Goal: Information Seeking & Learning: Learn about a topic

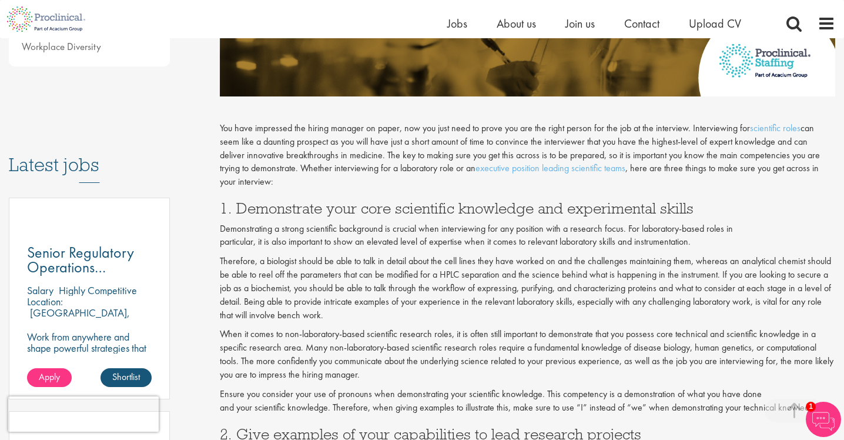
scroll to position [504, 0]
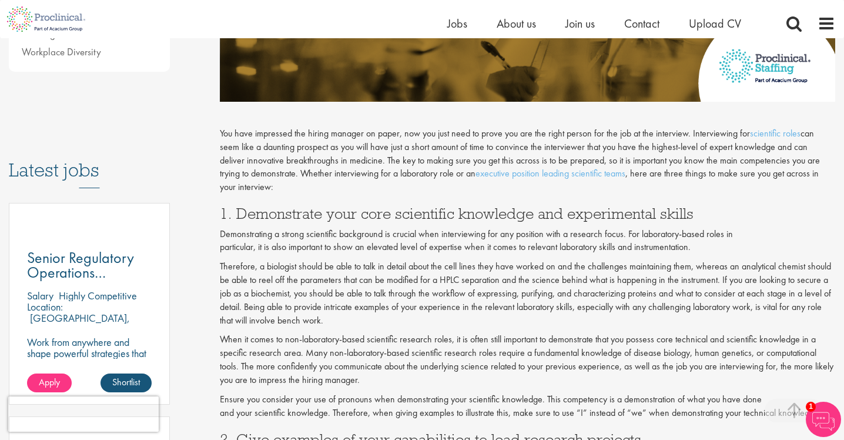
drag, startPoint x: 707, startPoint y: 241, endPoint x: 212, endPoint y: 213, distance: 495.9
click at [212, 213] on div "3 ways to make a good impression in your scientific interview Author: Max Robin…" at bounding box center [527, 419] width 633 height 1582
click at [226, 208] on h3 "1. Demonstrate your core scientific knowledge and experimental skills" at bounding box center [528, 213] width 616 height 15
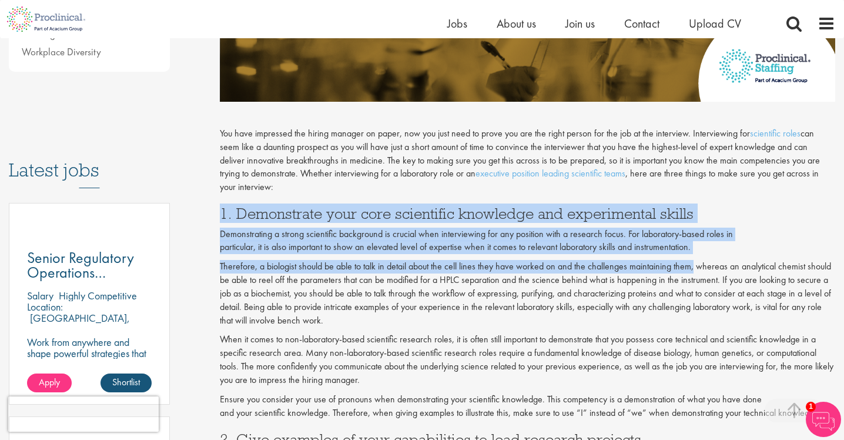
drag, startPoint x: 221, startPoint y: 206, endPoint x: 693, endPoint y: 259, distance: 475.2
copy div "1. Demonstrate your core scientific knowledge and experimental skills Demonstra…"
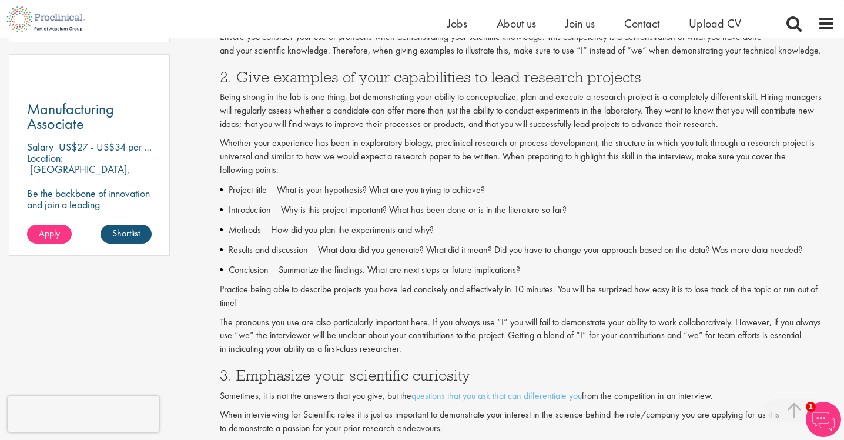
scroll to position [866, 0]
drag, startPoint x: 221, startPoint y: 65, endPoint x: 530, endPoint y: 256, distance: 363.9
click at [530, 256] on div "You have impressed the hiring manager on paper, now you just need to prove you …" at bounding box center [528, 225] width 616 height 959
copy div "2. Give examples of your capabilities to lead research projects Being strong in…"
drag, startPoint x: 508, startPoint y: 319, endPoint x: 552, endPoint y: 336, distance: 46.7
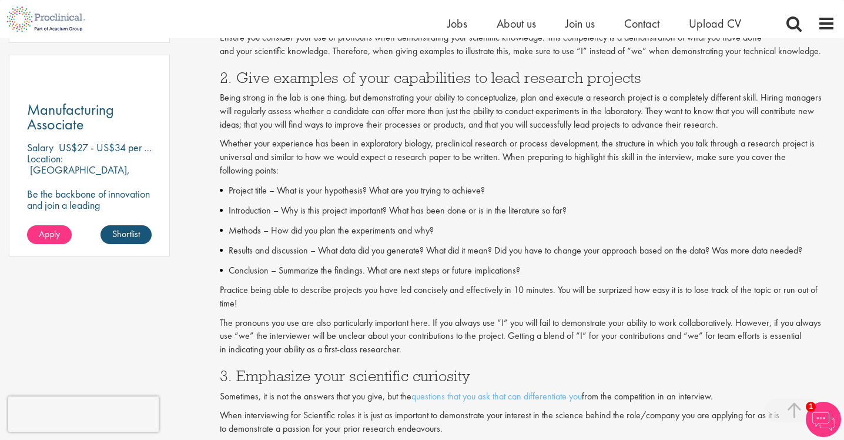
click at [552, 336] on p "The pronouns you use are also particularly important here. If you always use “I…" at bounding box center [528, 336] width 616 height 41
copy p "Getting a blend of “I” for your contributions and “we” for team efforts is esse…"
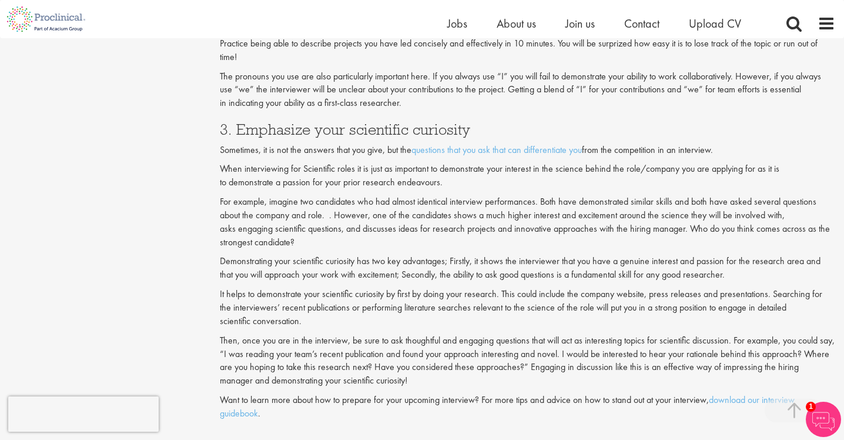
scroll to position [1111, 0]
click at [522, 145] on link "questions that you ask that can differentiate you" at bounding box center [497, 151] width 171 height 12
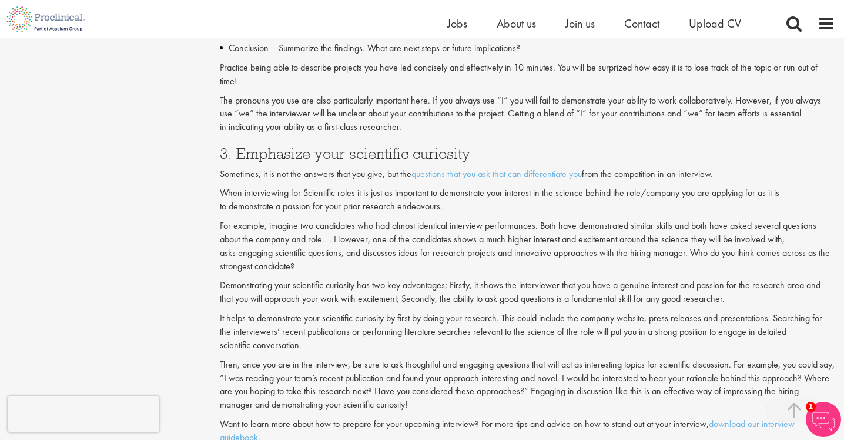
scroll to position [1089, 0]
drag, startPoint x: 219, startPoint y: 132, endPoint x: 319, endPoint y: 242, distance: 148.2
copy div "3. Emphasize your scientific curiosity Sometimes, it is not the answers that yo…"
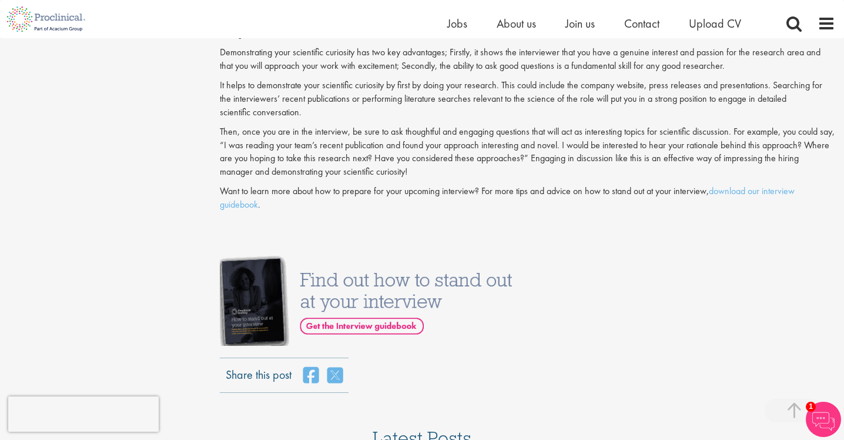
scroll to position [1381, 0]
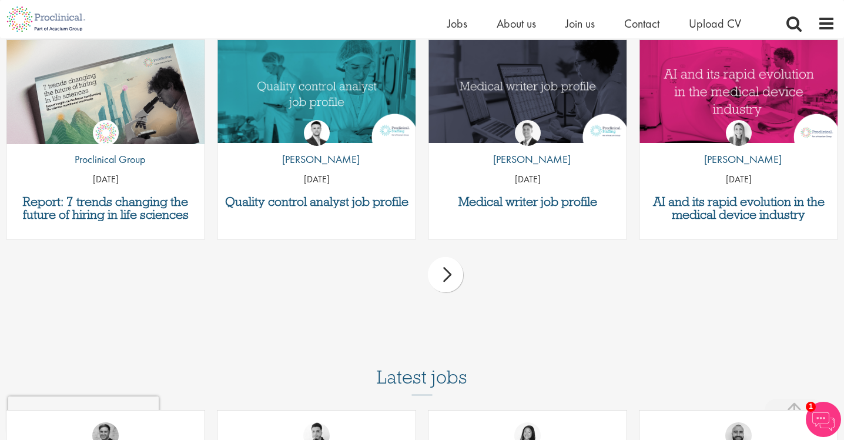
scroll to position [2236, 0]
